Goal: Find specific page/section: Find specific page/section

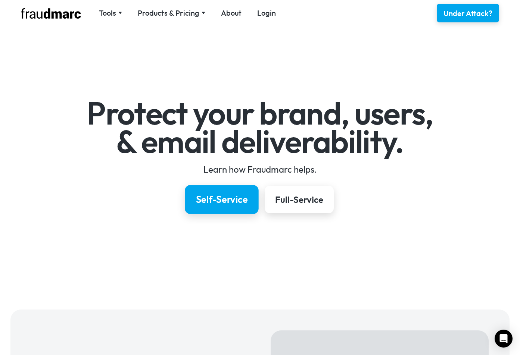
click at [239, 206] on link "Self-Service" at bounding box center [222, 199] width 74 height 29
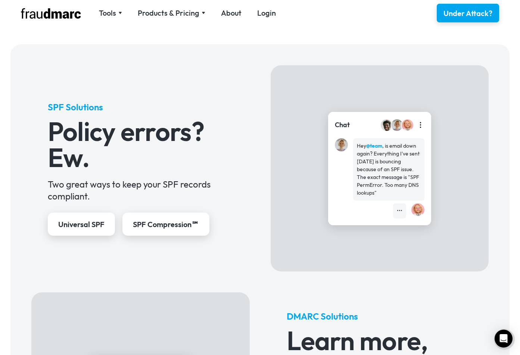
scroll to position [273, 0]
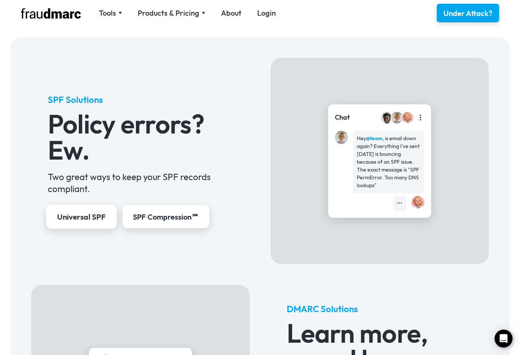
click at [77, 217] on div "Universal SPF" at bounding box center [81, 217] width 49 height 11
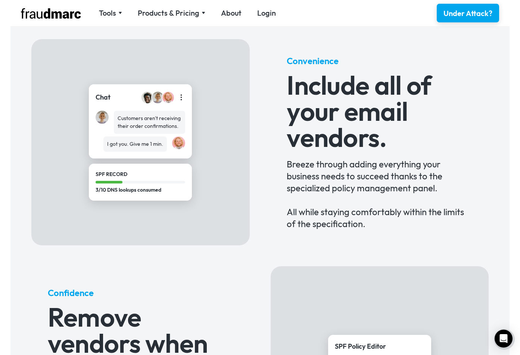
scroll to position [565, 0]
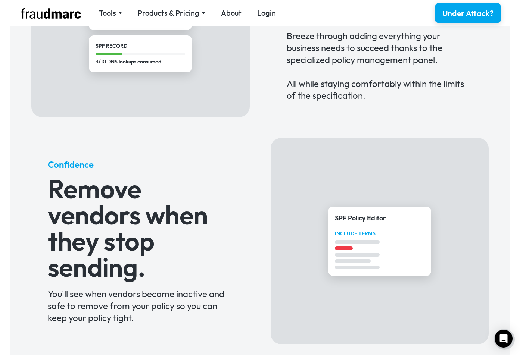
click at [464, 16] on div "Under Attack?" at bounding box center [468, 13] width 52 height 11
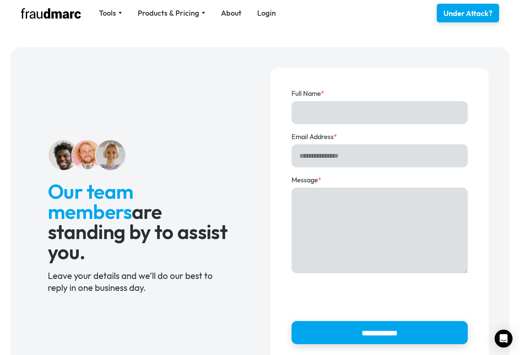
scroll to position [91, 0]
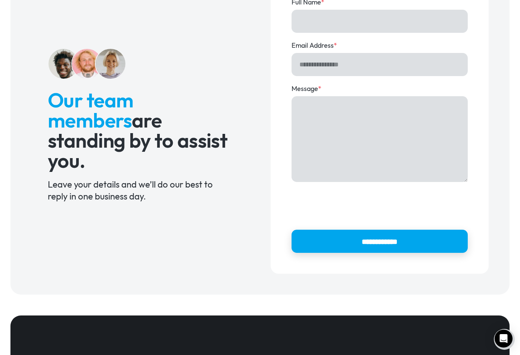
click at [274, 59] on div "**********" at bounding box center [380, 125] width 218 height 298
